Goal: Task Accomplishment & Management: Use online tool/utility

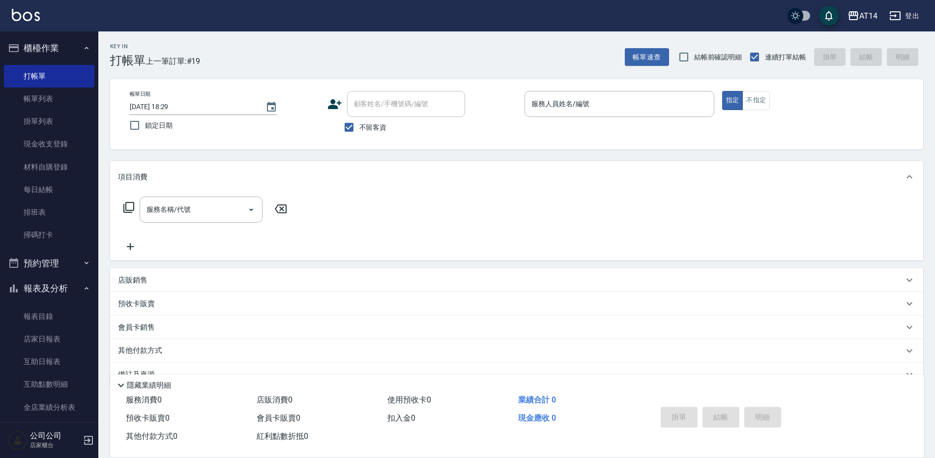
drag, startPoint x: 371, startPoint y: 142, endPoint x: 373, endPoint y: 134, distance: 7.6
click at [372, 139] on div "帳單日期 [DATE] 18:29 鎖定日期 顧客姓名/手機號碼/編號 顧客姓名/手機號碼/編號 不留客資 服務人員姓名/編號 服務人員姓名/編號 指定 不指定" at bounding box center [516, 114] width 813 height 70
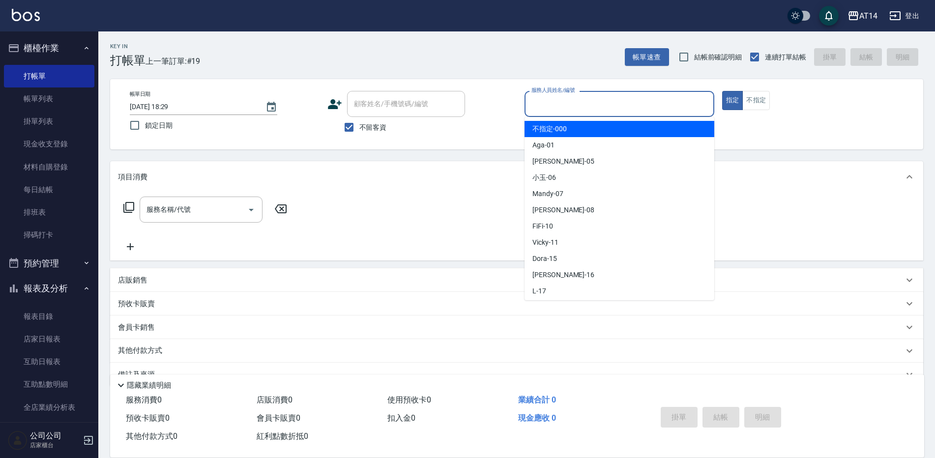
click at [575, 99] on input "服務人員姓名/編號" at bounding box center [619, 103] width 181 height 17
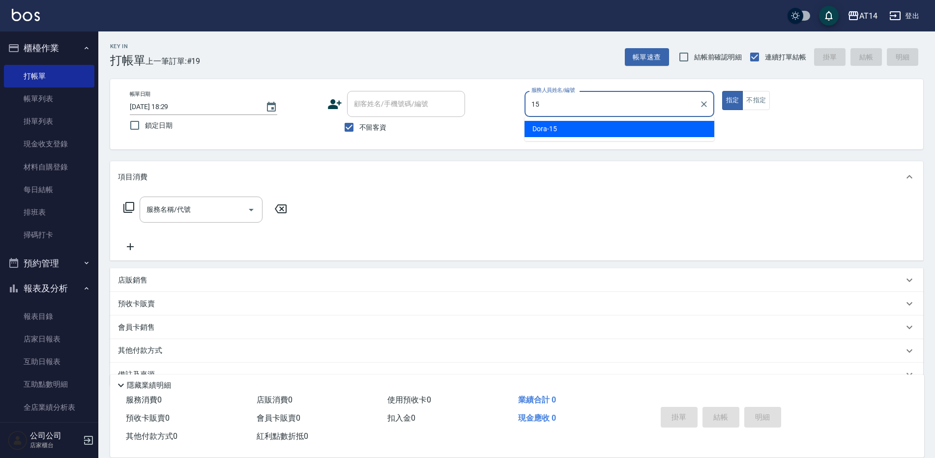
type input "Dora-15"
type button "true"
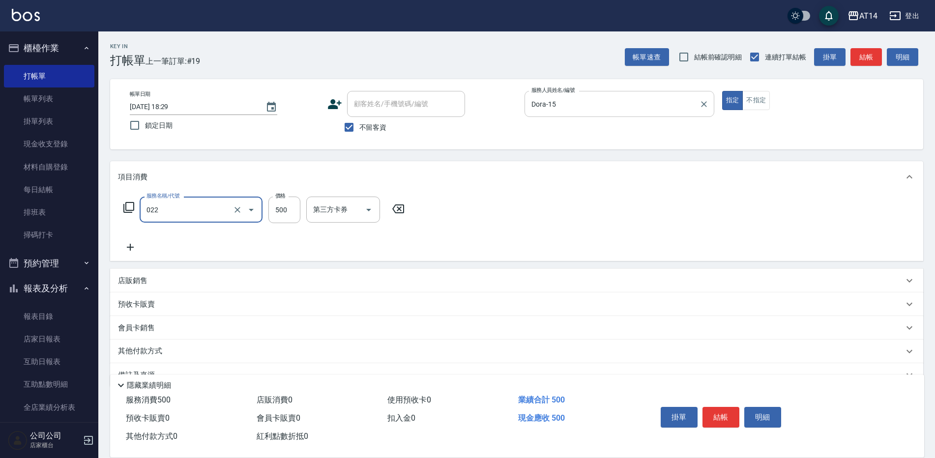
type input "洗髮+剪髮(022)"
type input "650"
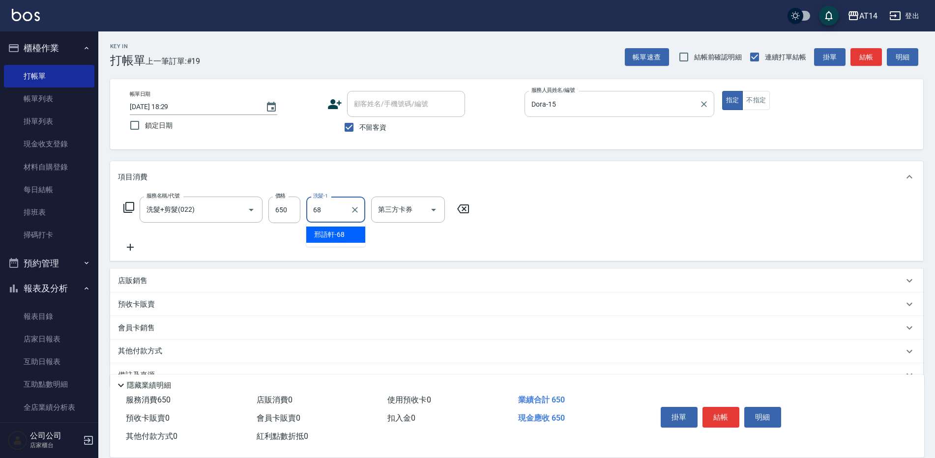
type input "邢語軒-68"
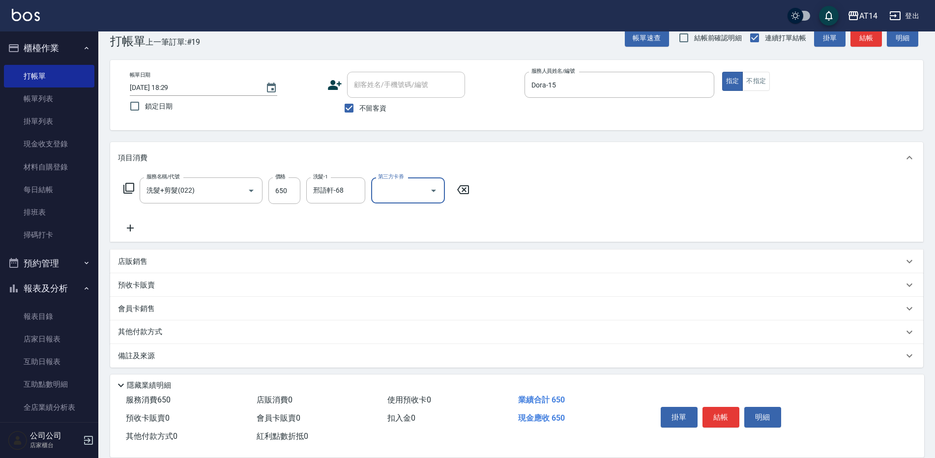
scroll to position [23, 0]
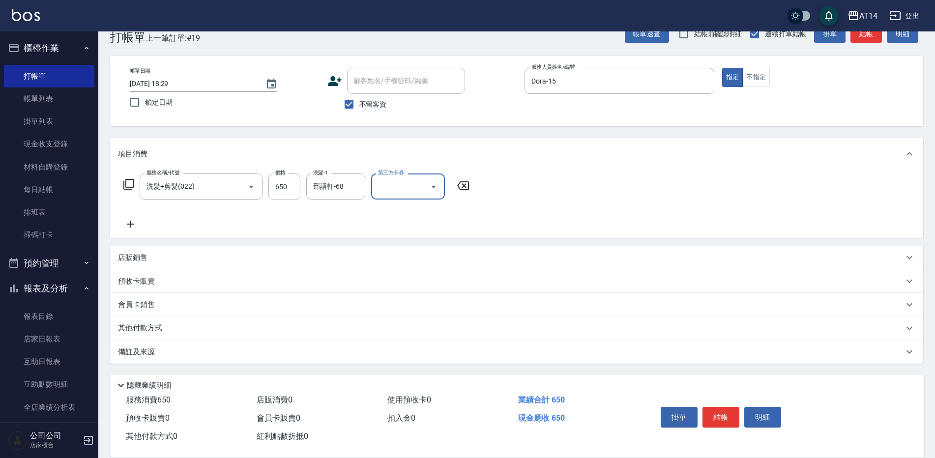
click at [295, 364] on div "Key In 打帳單 上一筆訂單:#19 帳單速查 結帳前確認明細 連續打單結帳 掛單 結帳 明細 帳單日期 [DATE] 18:29 鎖定日期 顧客姓名/手…" at bounding box center [516, 233] width 837 height 450
click at [312, 351] on div "備註及來源" at bounding box center [511, 352] width 786 height 10
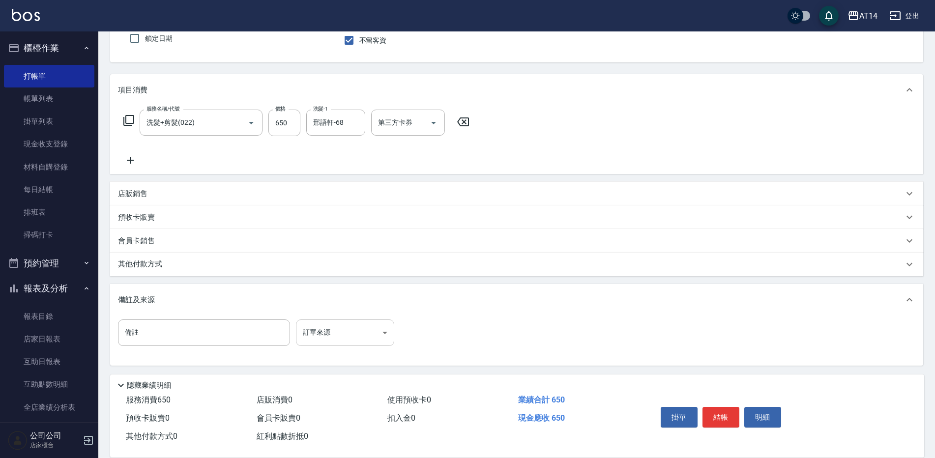
scroll to position [88, 0]
click at [358, 329] on body "AT14 登出 櫃檯作業 打帳單 帳單列表 掛單列表 現金收支登錄 材料自購登錄 每日結帳 排班表 掃碼打卡 預約管理 預約管理 單日預約紀錄 單週預約紀錄 …" at bounding box center [467, 185] width 935 height 547
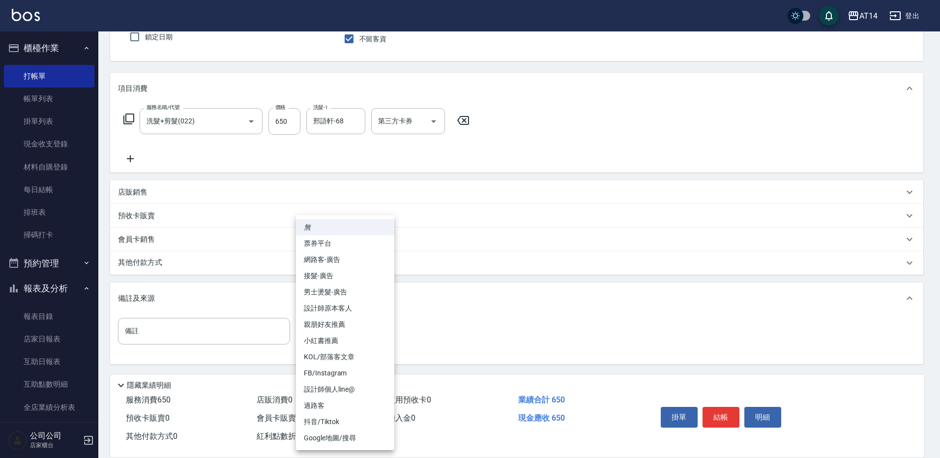
click at [372, 312] on li "設計師原本客人" at bounding box center [345, 308] width 98 height 16
type input "設計師原本客人"
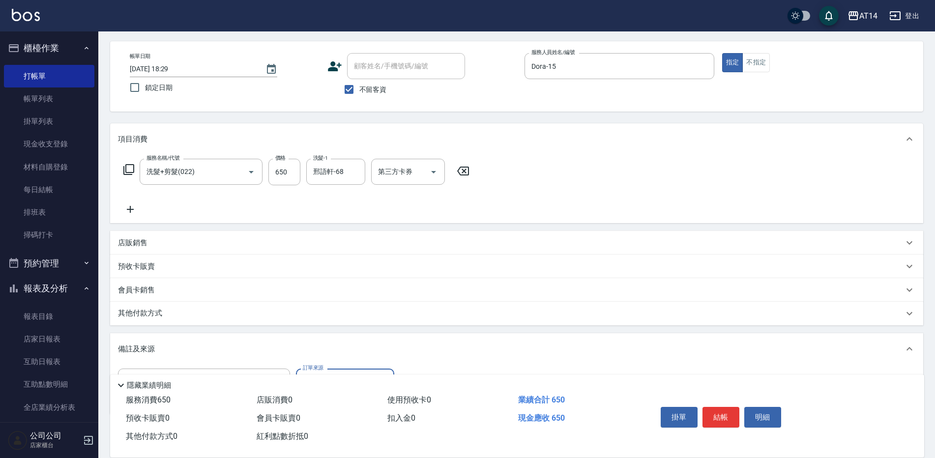
scroll to position [89, 0]
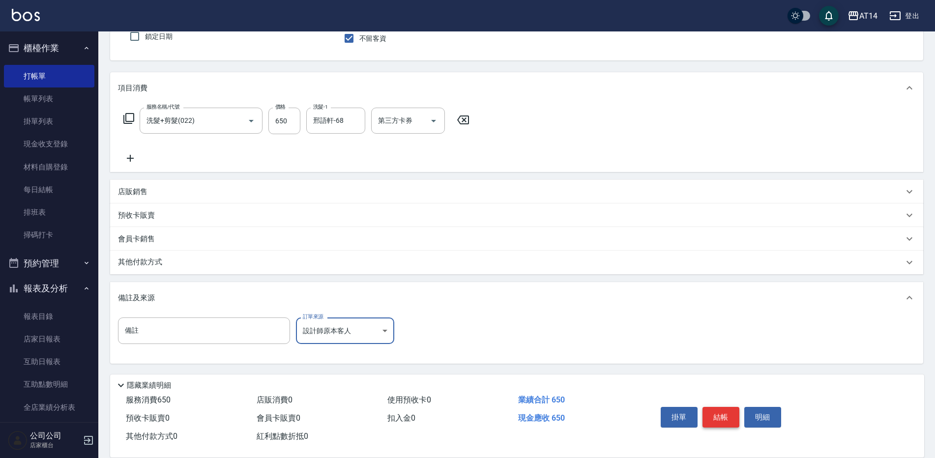
click at [726, 412] on button "結帳" at bounding box center [721, 417] width 37 height 21
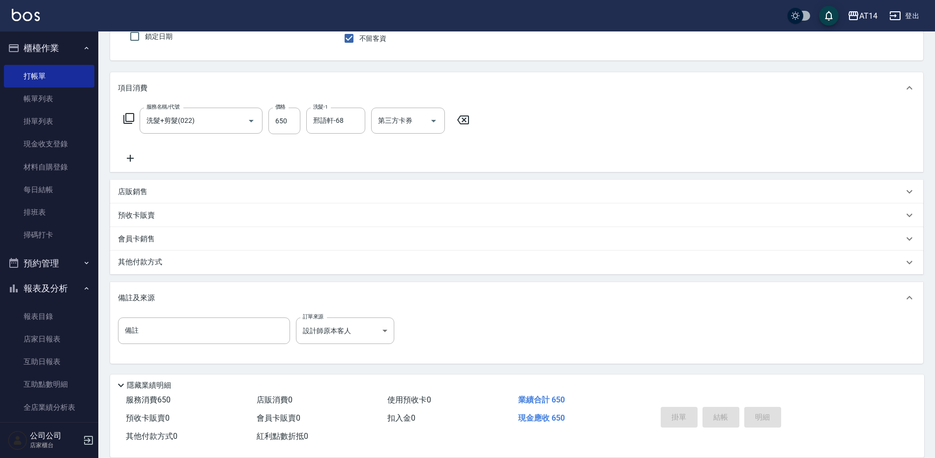
type input "[DATE] 19:13"
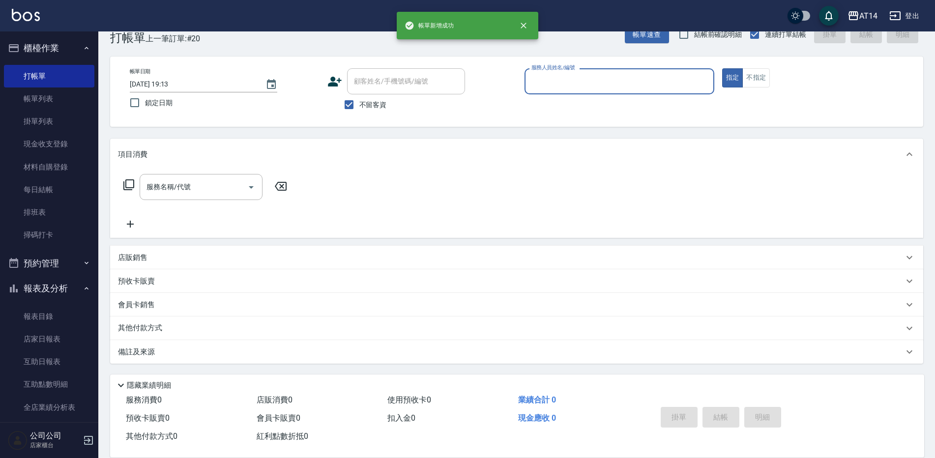
scroll to position [23, 0]
